Goal: Find specific page/section: Find specific page/section

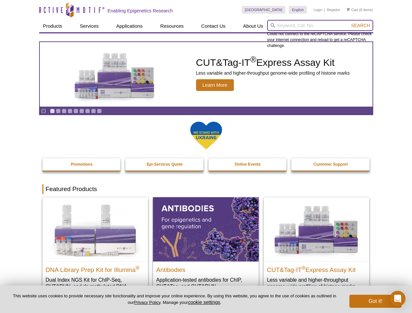
click at [320, 25] on input "search" at bounding box center [320, 25] width 106 height 11
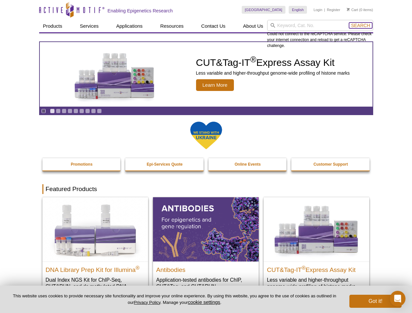
click at [360, 25] on span "Search" at bounding box center [360, 25] width 19 height 5
click at [43, 111] on icon "Pause" at bounding box center [43, 111] width 4 height 4
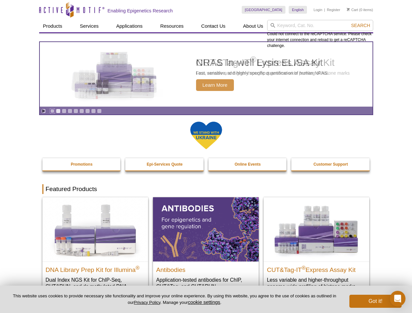
click at [52, 111] on link "Go to slide 1" at bounding box center [52, 111] width 5 height 5
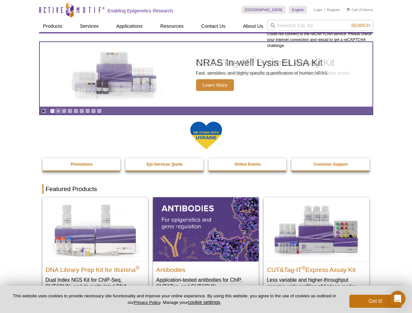
click at [58, 111] on link "Go to slide 2" at bounding box center [58, 111] width 5 height 5
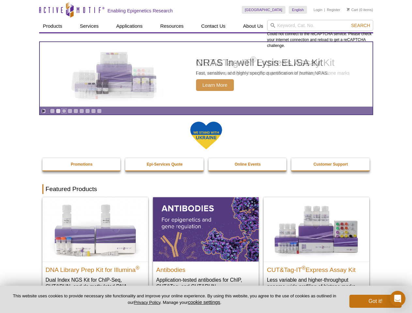
click at [64, 111] on link "Go to slide 3" at bounding box center [64, 111] width 5 height 5
click at [70, 111] on link "Go to slide 4" at bounding box center [70, 111] width 5 height 5
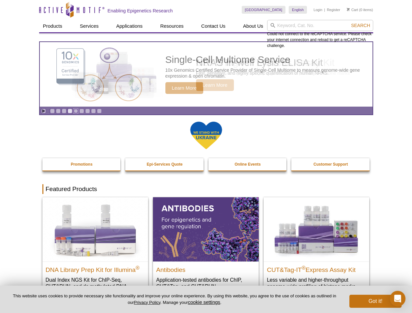
click at [76, 111] on link "Go to slide 5" at bounding box center [75, 111] width 5 height 5
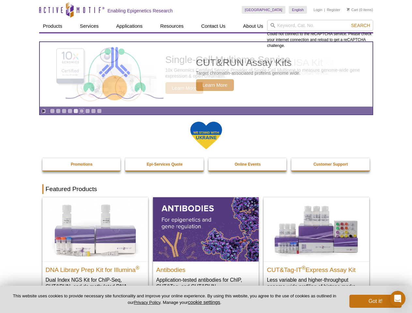
click at [82, 111] on link "Go to slide 6" at bounding box center [81, 111] width 5 height 5
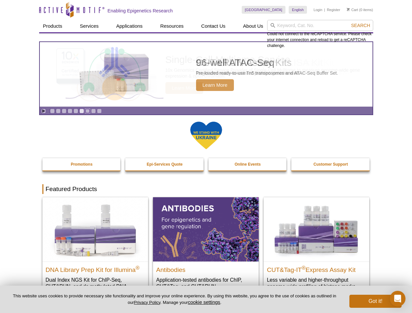
click at [87, 111] on link "Go to slide 7" at bounding box center [87, 111] width 5 height 5
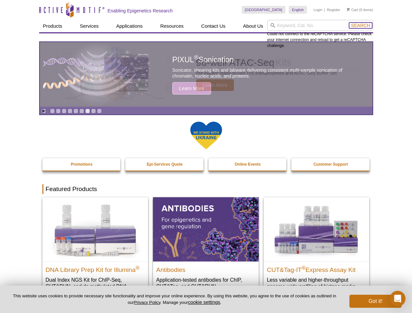
click at [360, 25] on span "Search" at bounding box center [360, 25] width 19 height 5
